Goal: Task Accomplishment & Management: Manage account settings

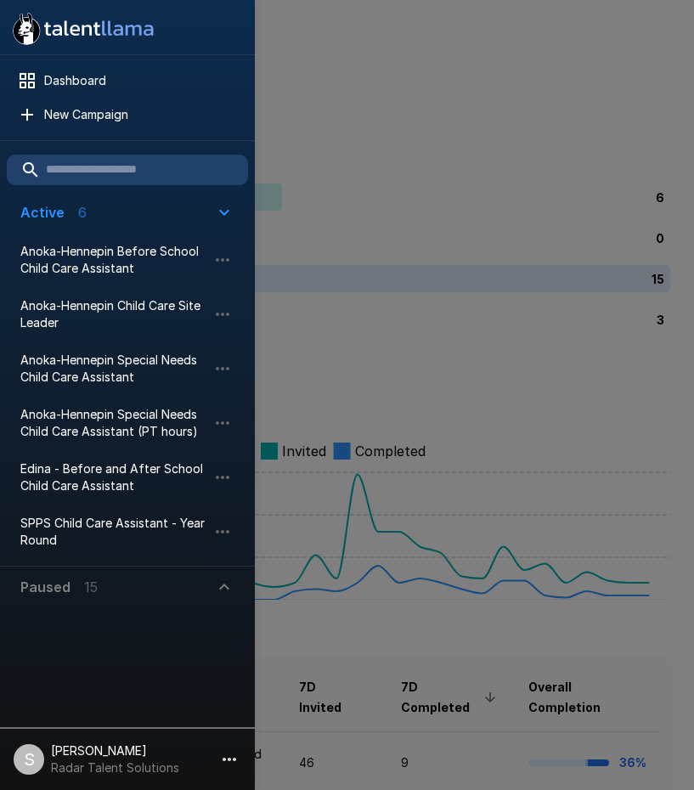
click at [479, 160] on div at bounding box center [347, 395] width 694 height 790
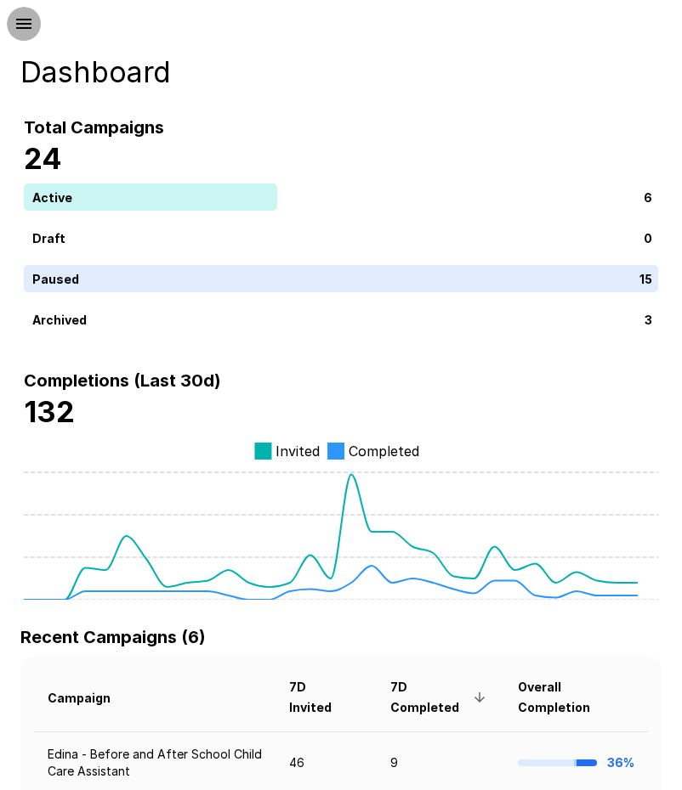
click at [18, 21] on icon "button" at bounding box center [24, 24] width 20 height 20
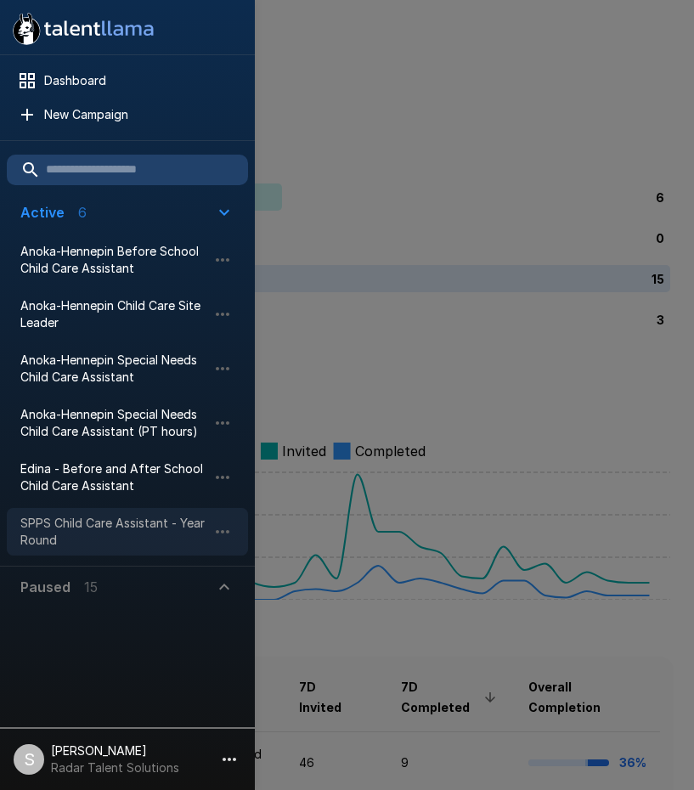
click at [62, 516] on span "SPPS Child Care Assistant - Year Round" at bounding box center [113, 532] width 187 height 34
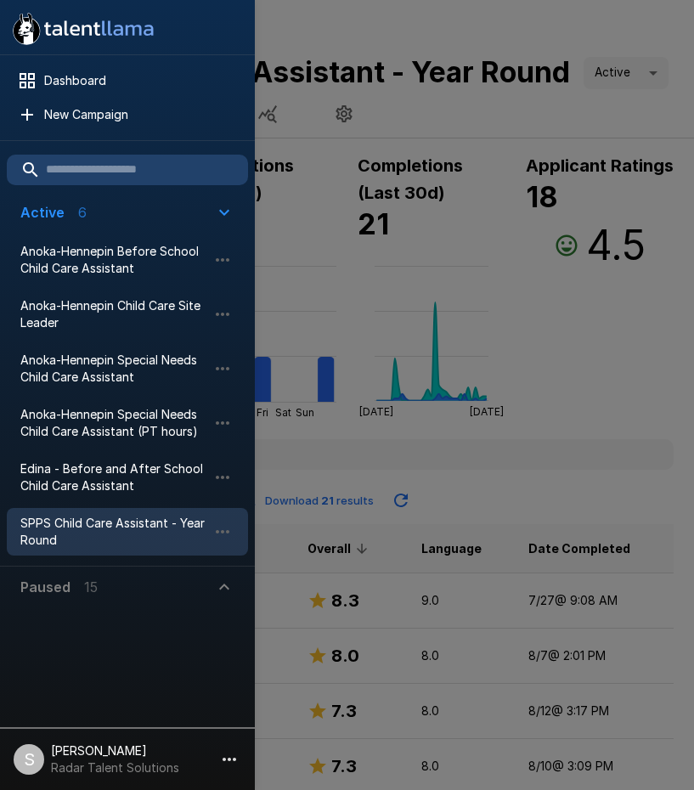
click at [466, 135] on div at bounding box center [347, 395] width 694 height 790
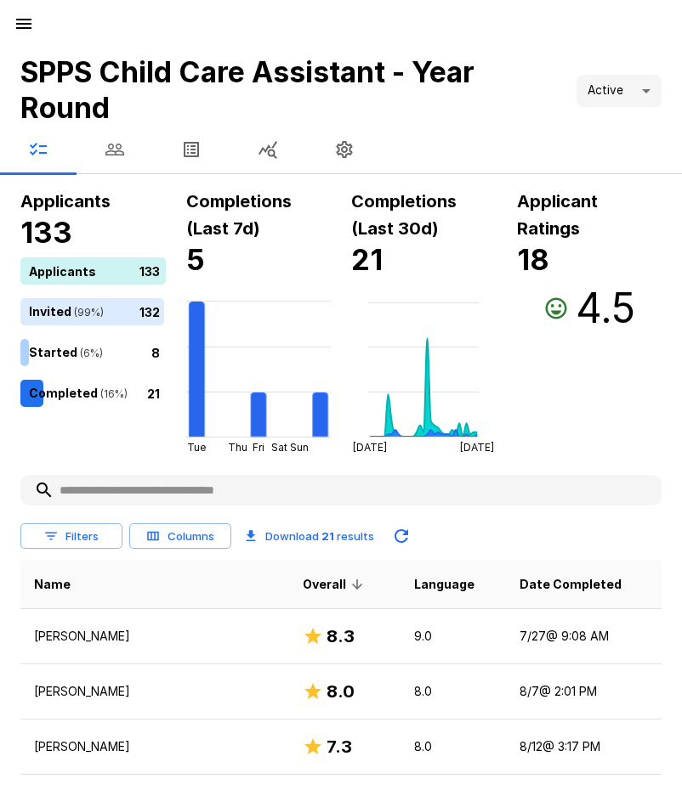
click at [111, 149] on icon "button" at bounding box center [114, 150] width 19 height 12
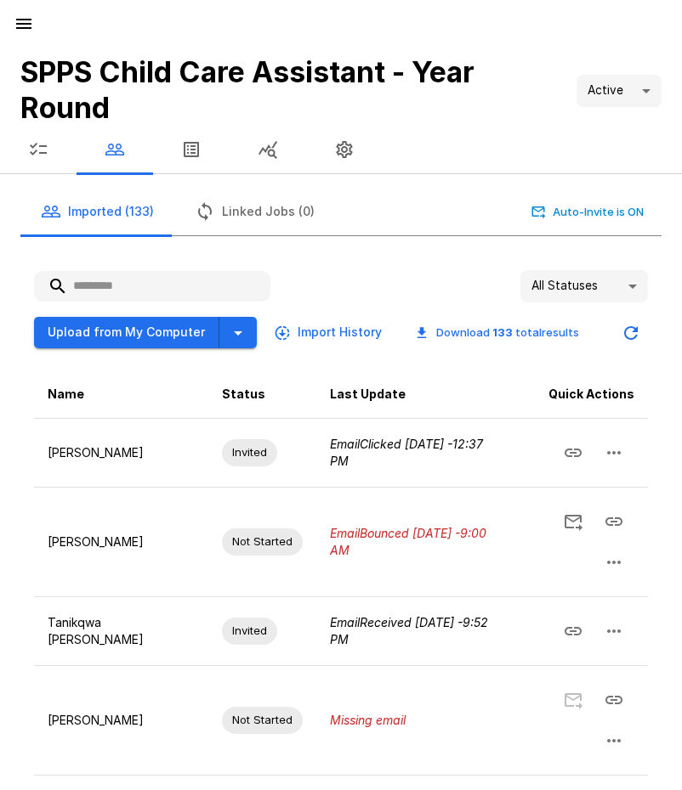
click at [156, 290] on input "text" at bounding box center [152, 286] width 236 height 31
type input "*"
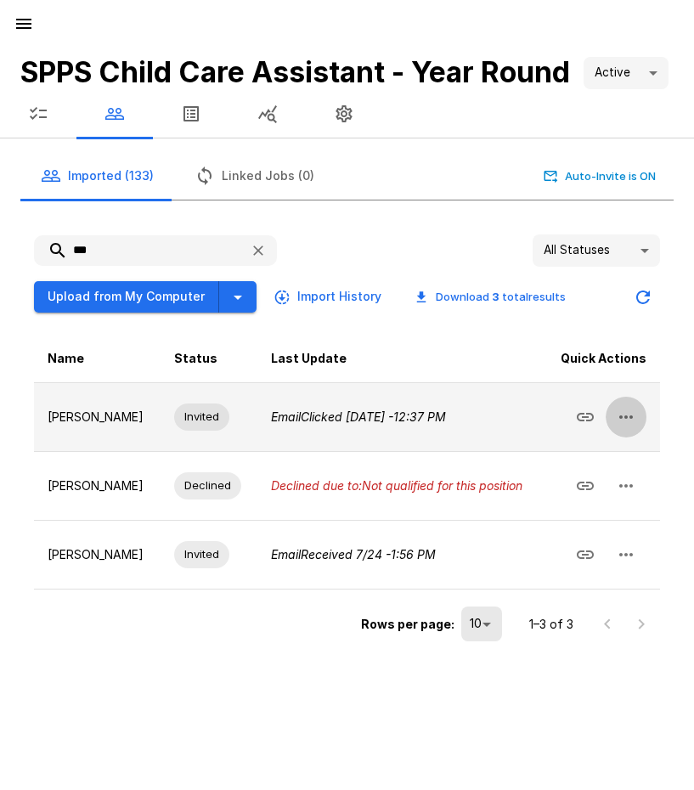
click at [627, 427] on icon "button" at bounding box center [626, 417] width 20 height 20
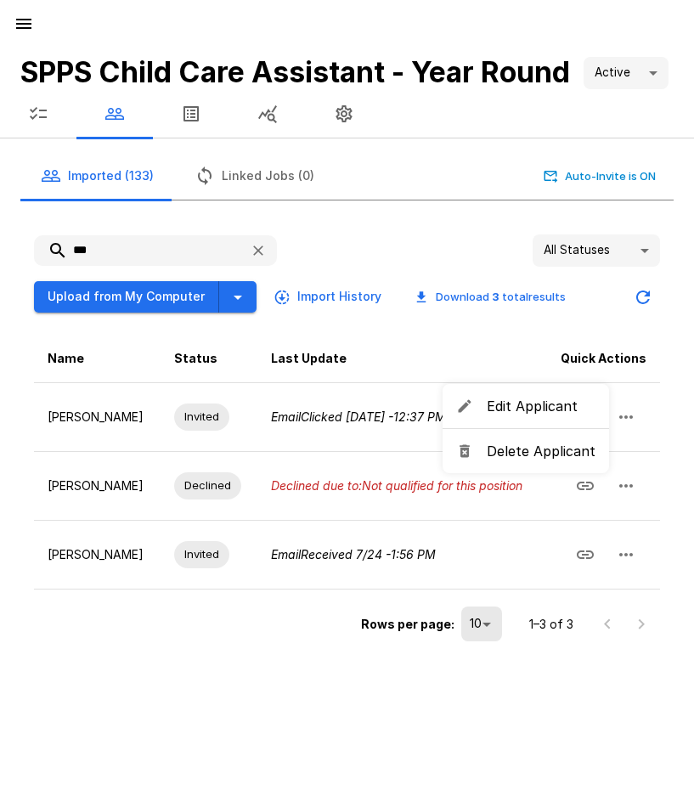
click at [556, 453] on span "Delete Applicant" at bounding box center [541, 451] width 109 height 20
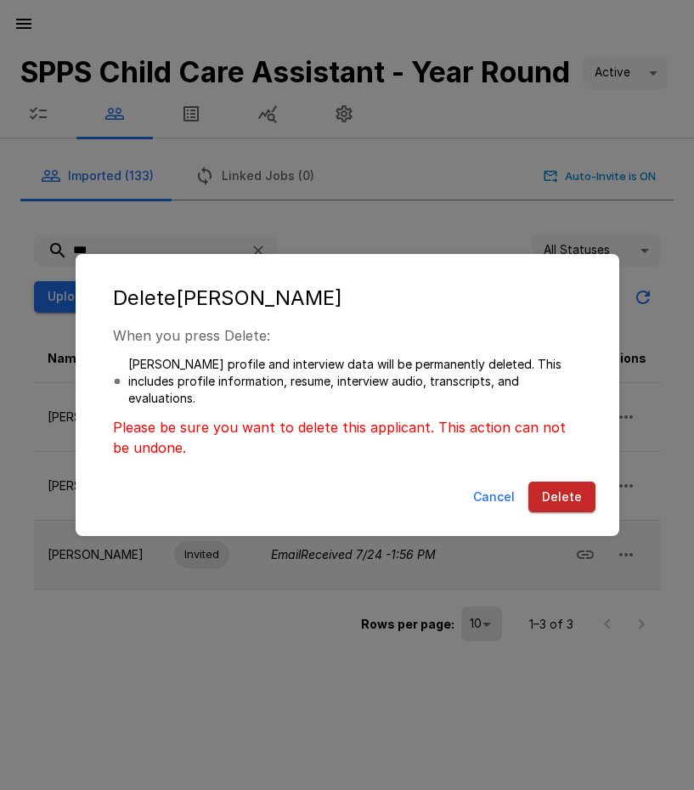
drag, startPoint x: 592, startPoint y: 501, endPoint x: 571, endPoint y: 498, distance: 20.7
click at [590, 501] on button "Delete" at bounding box center [562, 497] width 67 height 31
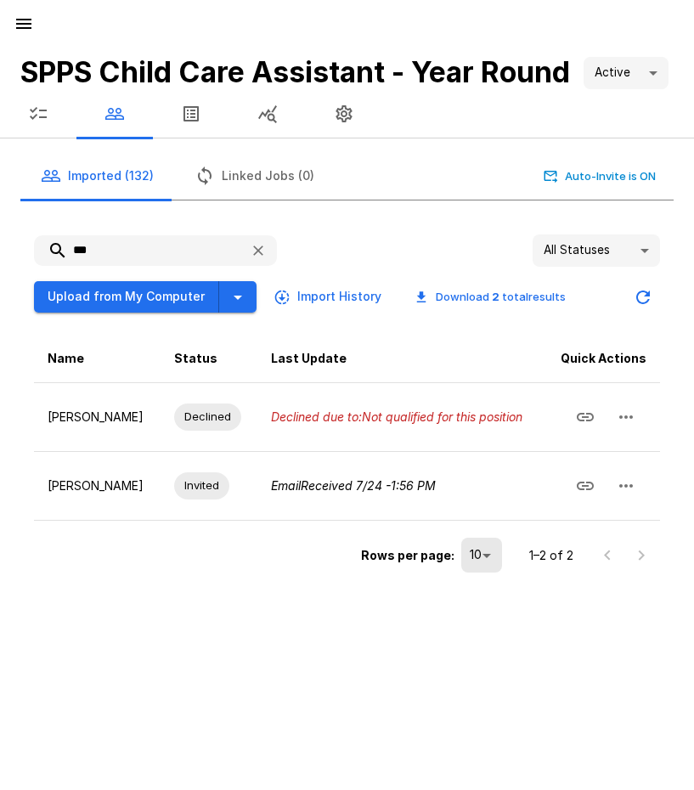
drag, startPoint x: 110, startPoint y: 286, endPoint x: 47, endPoint y: 285, distance: 62.9
click at [47, 266] on input "***" at bounding box center [135, 250] width 202 height 31
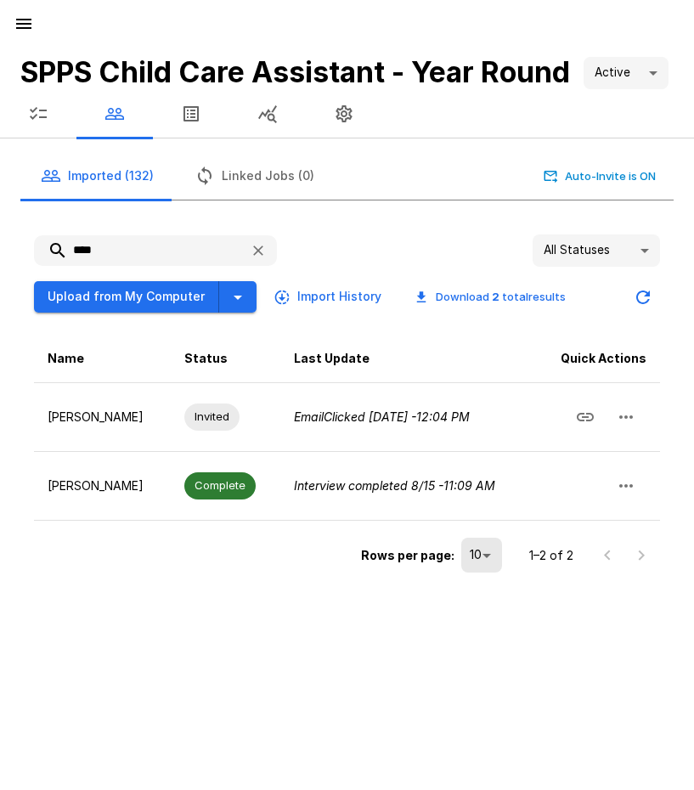
type input "****"
